Goal: Task Accomplishment & Management: Use online tool/utility

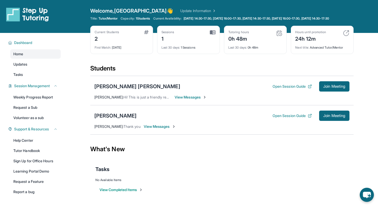
click at [148, 19] on span "1 Students" at bounding box center [143, 18] width 14 height 4
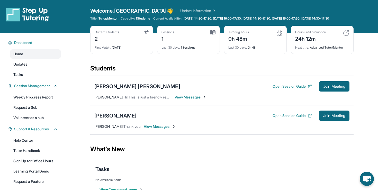
scroll to position [37, 0]
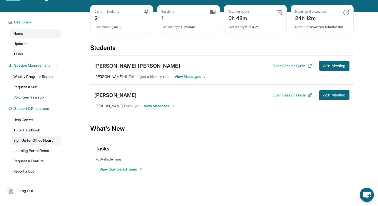
scroll to position [22, 0]
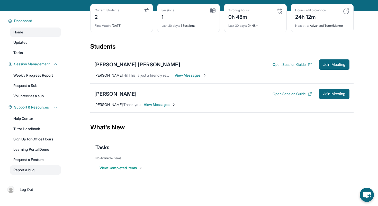
click at [34, 175] on link "Report a bug" at bounding box center [35, 169] width 50 height 9
click at [39, 130] on link "Tutor Handbook" at bounding box center [35, 128] width 50 height 9
click at [53, 122] on link "Help Center" at bounding box center [35, 118] width 50 height 9
click at [34, 56] on link "Tasks" at bounding box center [35, 52] width 50 height 9
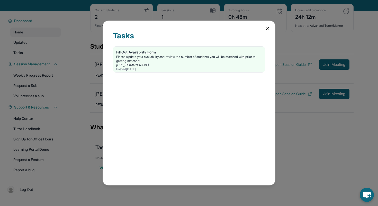
click at [125, 59] on div "Please update your availability and review the number of students you will be m…" at bounding box center [188, 59] width 145 height 8
click at [272, 28] on div "Tasks Fill Out Availability Form Please update your availability and review the…" at bounding box center [189, 103] width 173 height 165
click at [266, 28] on icon at bounding box center [267, 28] width 5 height 5
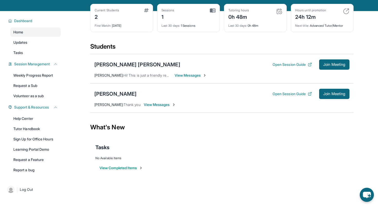
scroll to position [0, 0]
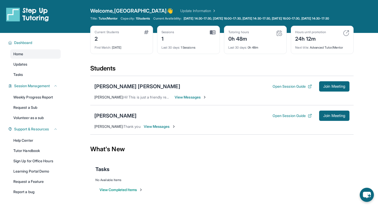
click at [180, 9] on link "Update Information" at bounding box center [198, 10] width 36 height 5
click at [37, 68] on link "Updates" at bounding box center [35, 64] width 50 height 9
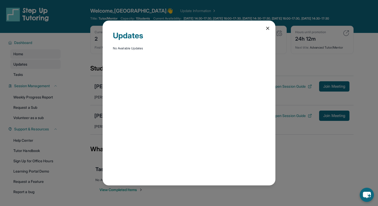
click at [37, 68] on div "Updates No Available Updates" at bounding box center [189, 103] width 378 height 206
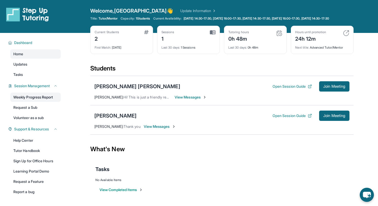
click at [47, 102] on link "Weekly Progress Report" at bounding box center [35, 97] width 50 height 9
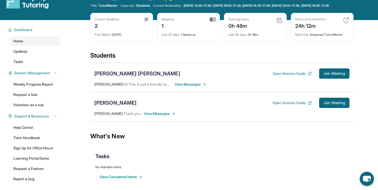
scroll to position [15, 0]
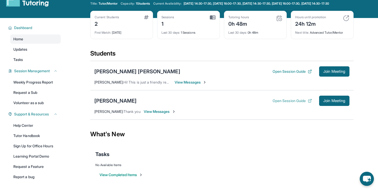
click at [303, 103] on button "Open Session Guide" at bounding box center [291, 100] width 39 height 5
click at [288, 74] on button "Open Session Guide" at bounding box center [291, 71] width 39 height 5
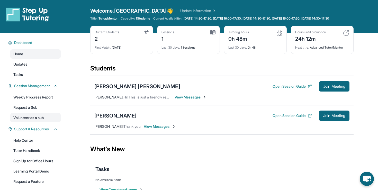
scroll to position [37, 0]
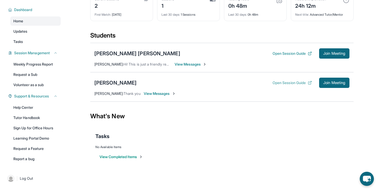
click at [284, 83] on button "Open Session Guide" at bounding box center [291, 82] width 39 height 5
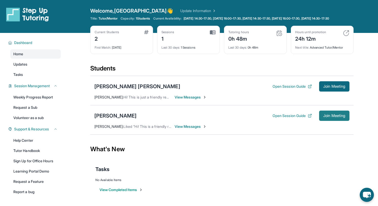
click at [329, 117] on span "Join Meeting" at bounding box center [334, 115] width 22 height 3
click at [285, 118] on button "Open Session Guide" at bounding box center [291, 115] width 39 height 5
click at [236, 40] on div "1h 40m" at bounding box center [238, 38] width 21 height 8
click at [32, 164] on link "Sign Up for Office Hours" at bounding box center [35, 160] width 50 height 9
